Goal: Find specific page/section: Find specific page/section

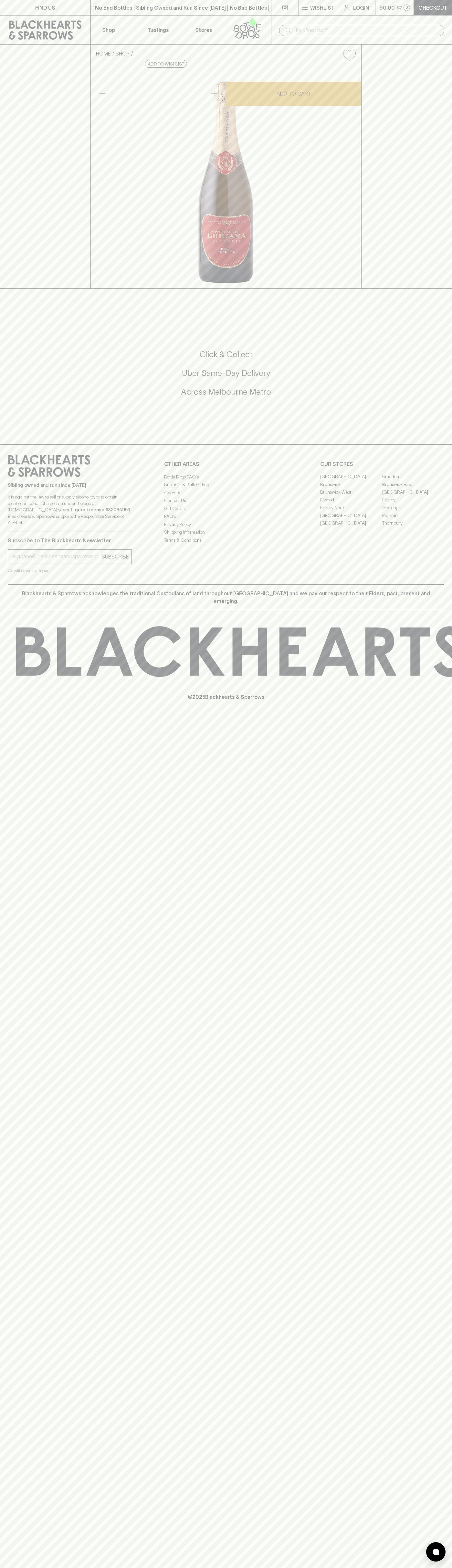
click at [167, 22] on link "Tastings" at bounding box center [158, 30] width 45 height 29
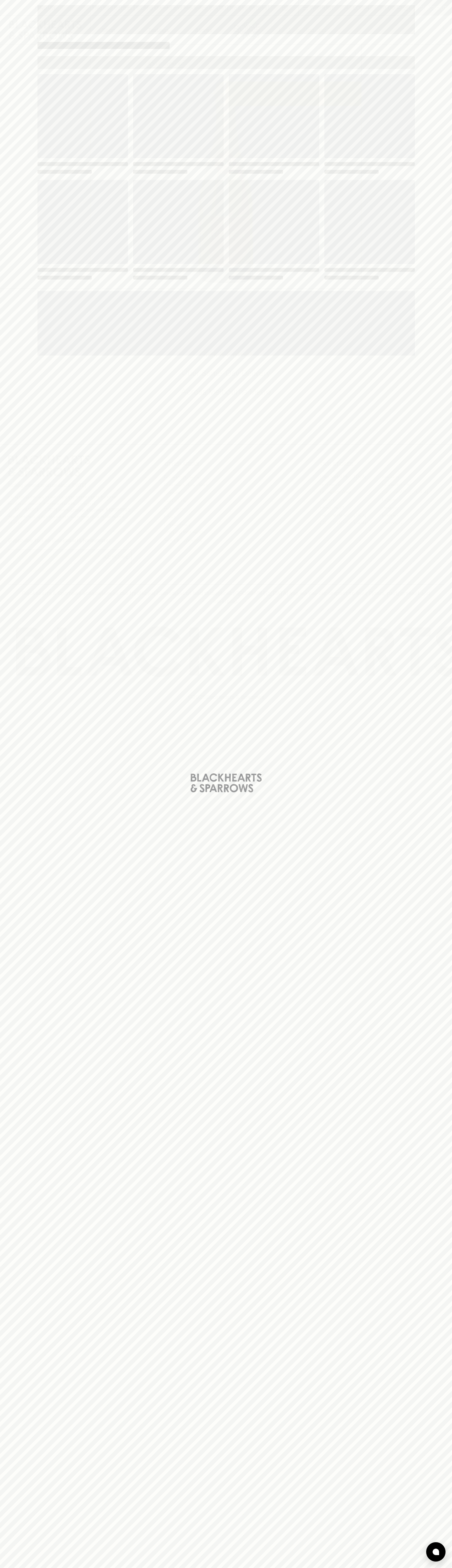
click at [450, 929] on div "Loading" at bounding box center [226, 784] width 452 height 1568
click at [441, 1567] on html "FIND US | No Bad Bottles | Sibling Owned and Run Since [DATE] | No Bad Bottles …" at bounding box center [226, 784] width 452 height 1568
click at [28, 1505] on div "Loading" at bounding box center [226, 784] width 452 height 1568
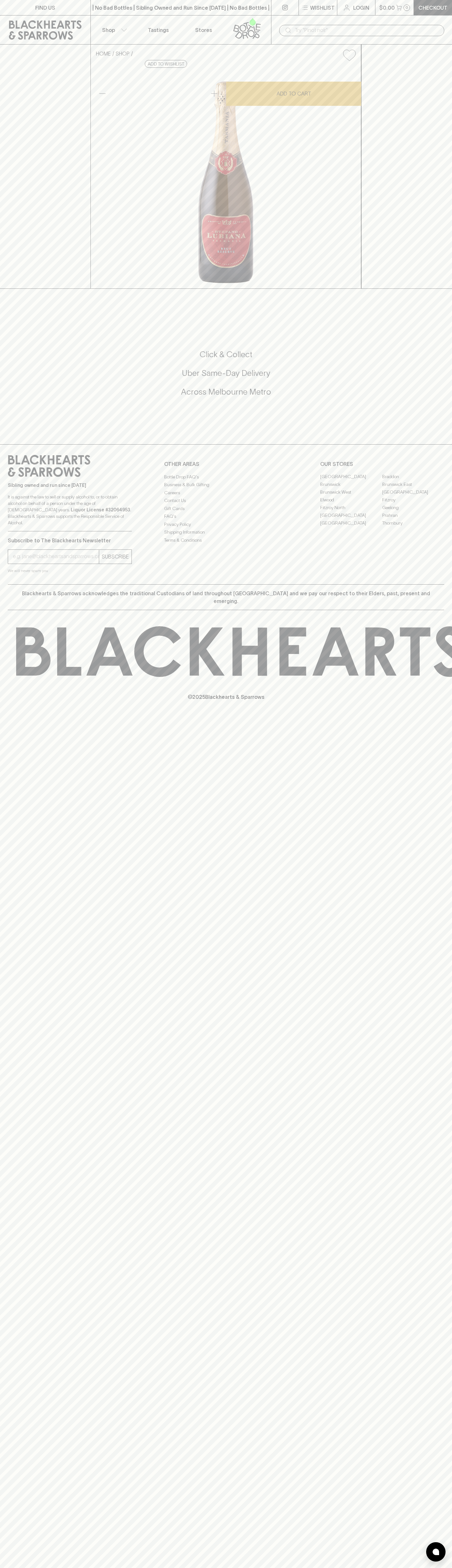
click at [413, 488] on link "Brunswick East" at bounding box center [413, 484] width 62 height 8
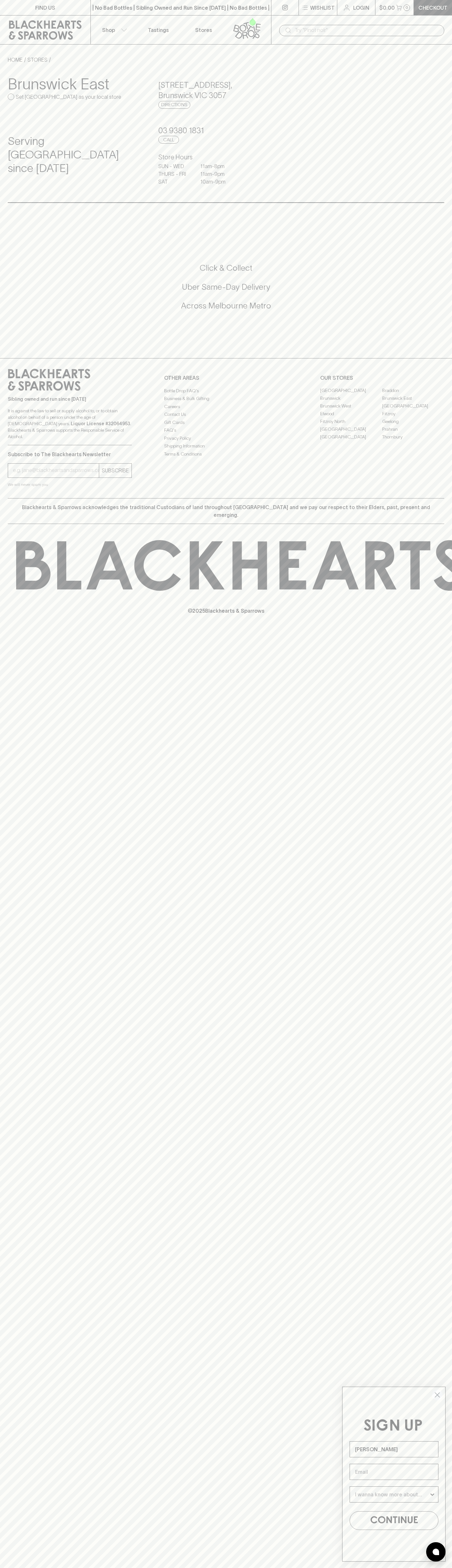
type input "John Smith"
